Goal: Task Accomplishment & Management: Complete application form

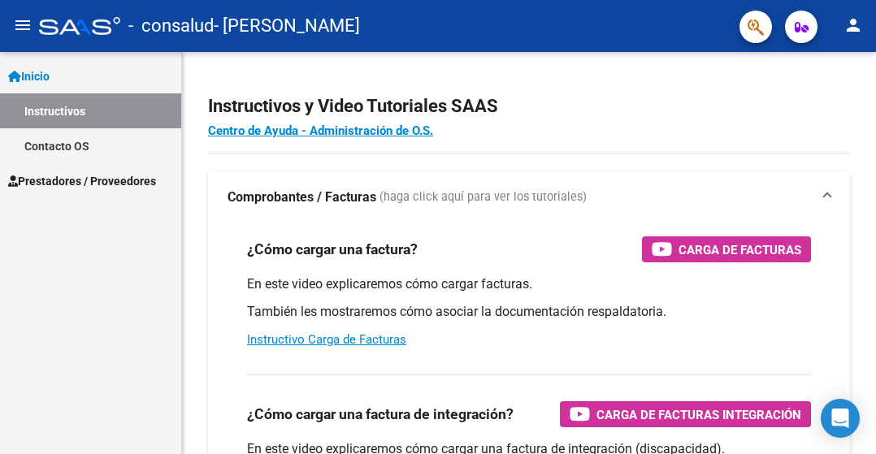
click at [136, 176] on span "Prestadores / Proveedores" at bounding box center [82, 181] width 148 height 18
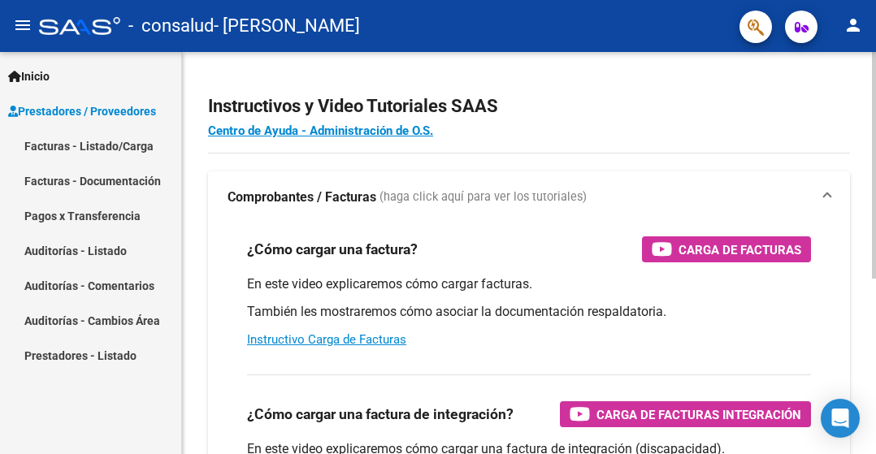
scroll to position [81, 0]
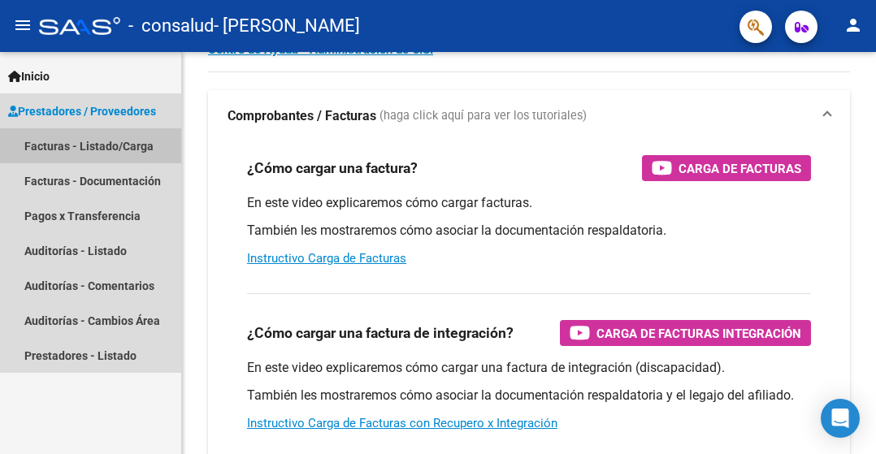
click at [116, 150] on link "Facturas - Listado/Carga" at bounding box center [90, 145] width 181 height 35
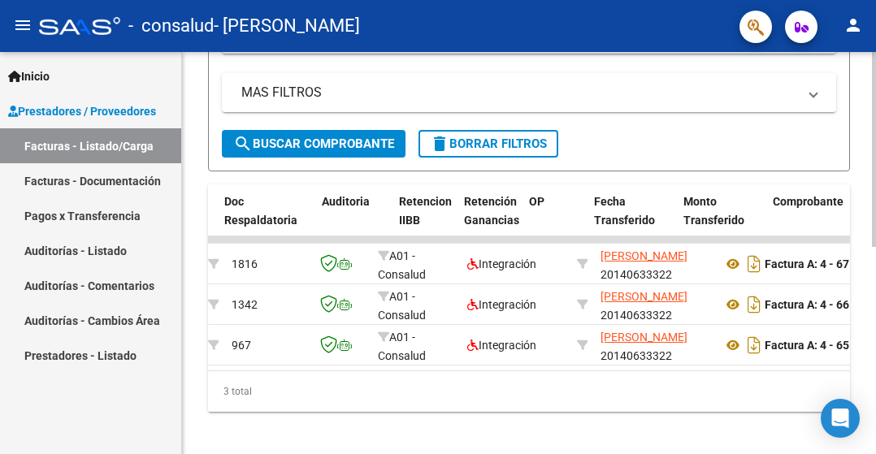
scroll to position [0, 18]
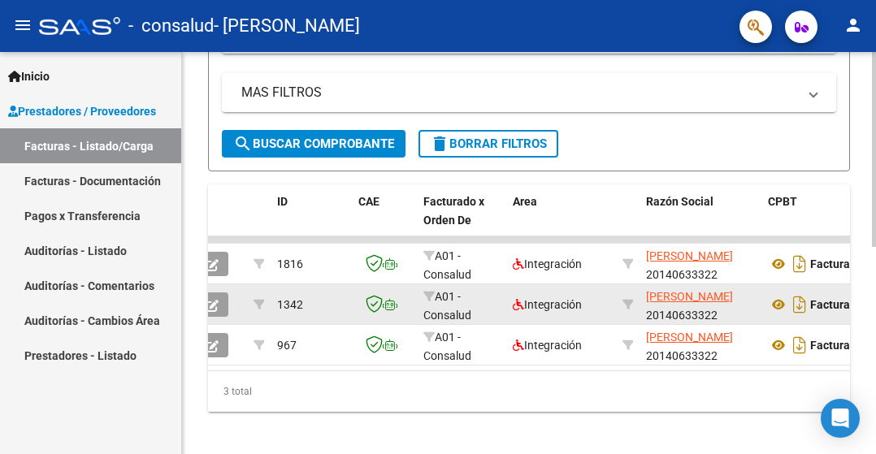
click at [223, 300] on button "button" at bounding box center [213, 305] width 32 height 24
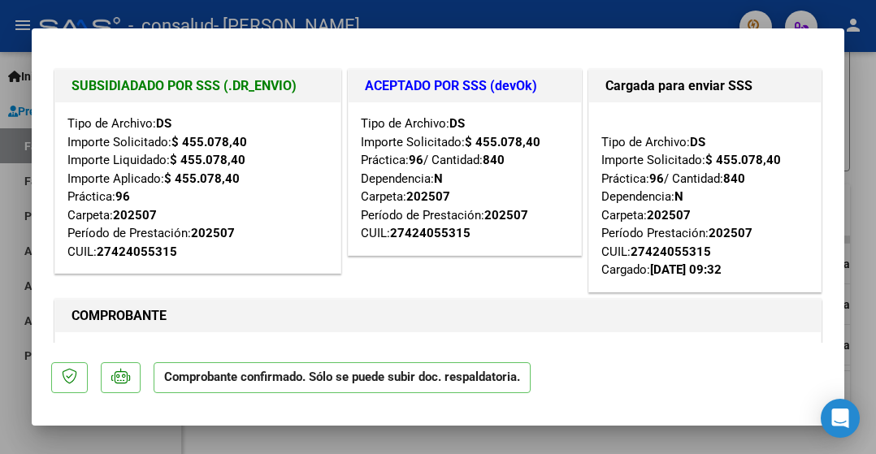
click at [767, 11] on div at bounding box center [438, 227] width 876 height 454
type input "$ 0,00"
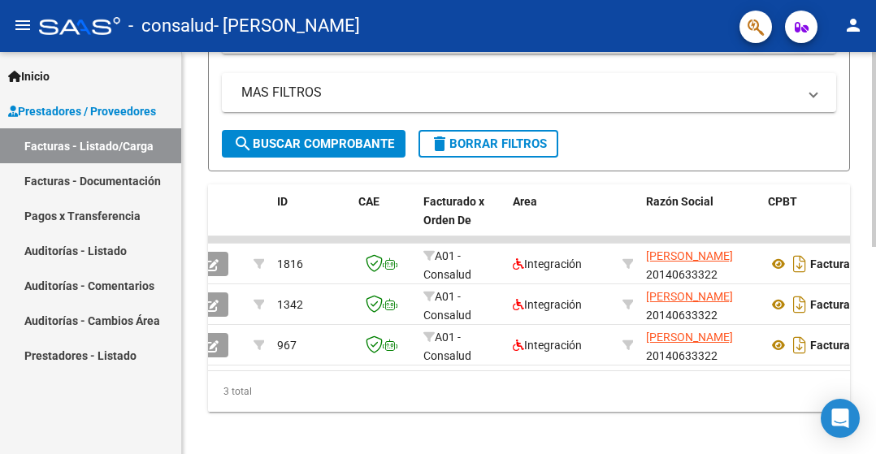
scroll to position [406, 0]
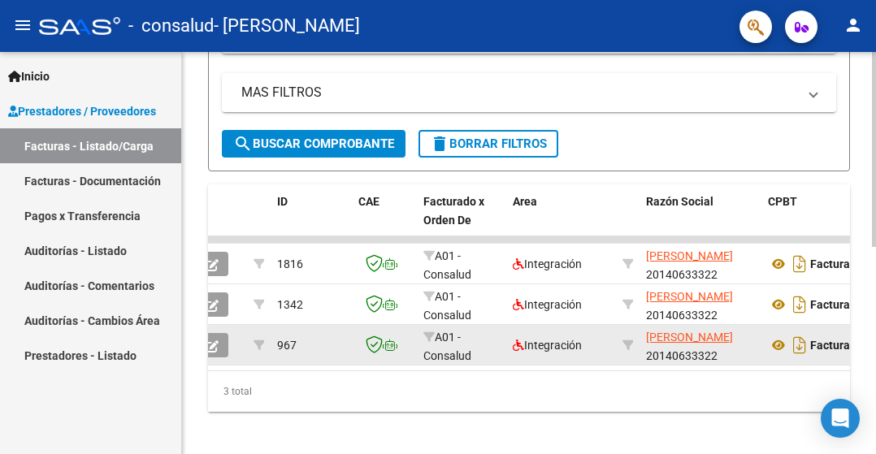
click at [219, 344] on button "button" at bounding box center [213, 345] width 32 height 24
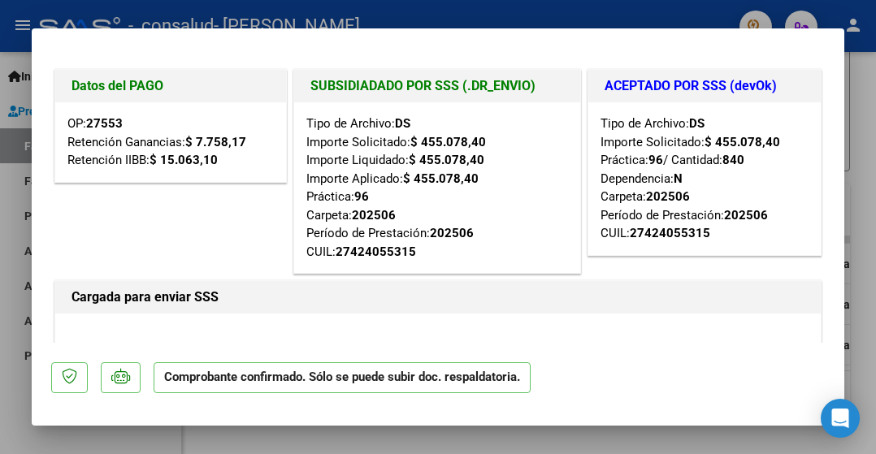
click at [302, 14] on div at bounding box center [438, 227] width 876 height 454
type input "$ 0,00"
